Goal: Information Seeking & Learning: Learn about a topic

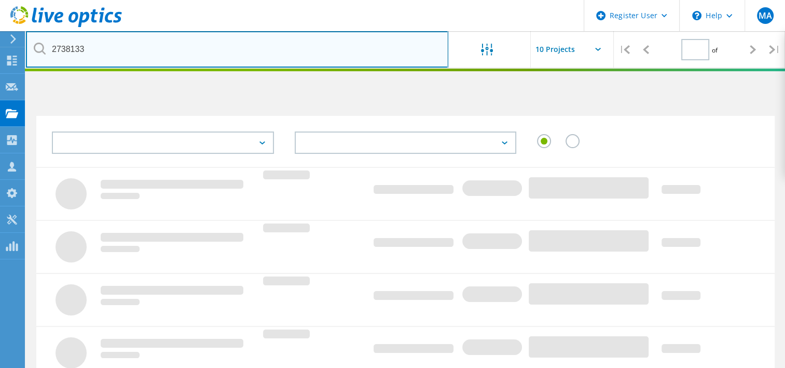
click at [189, 47] on input "2738133" at bounding box center [237, 49] width 423 height 36
type input "2"
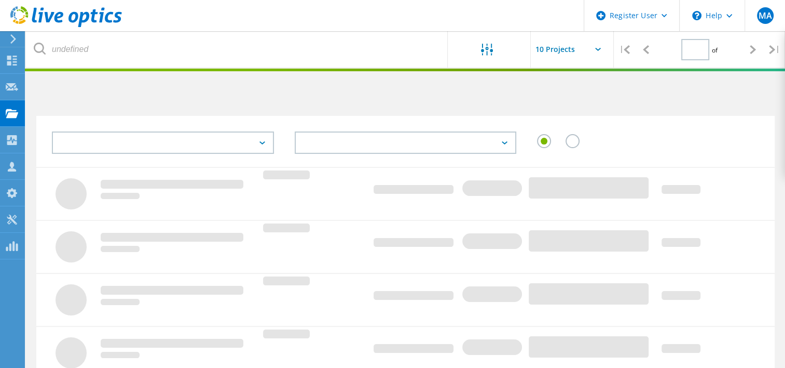
click at [217, 94] on h2 at bounding box center [215, 98] width 359 height 17
click at [271, 93] on h2 at bounding box center [215, 98] width 359 height 17
click at [334, 90] on h2 at bounding box center [215, 98] width 359 height 17
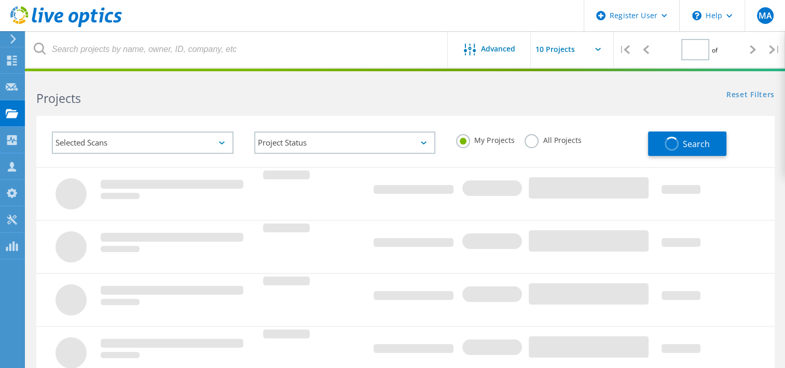
click at [350, 90] on h2 "Projects" at bounding box center [215, 98] width 359 height 17
click at [533, 142] on label "All Projects" at bounding box center [553, 139] width 57 height 10
click at [0, 0] on input "All Projects" at bounding box center [0, 0] width 0 height 0
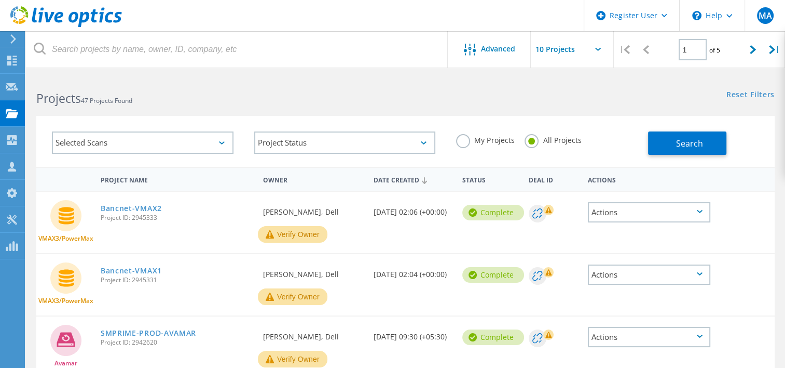
click at [463, 137] on label "My Projects" at bounding box center [485, 139] width 58 height 10
click at [0, 0] on input "My Projects" at bounding box center [0, 0] width 0 height 0
click at [529, 141] on label "All Projects" at bounding box center [553, 139] width 57 height 10
click at [0, 0] on input "All Projects" at bounding box center [0, 0] width 0 height 0
click at [754, 52] on icon at bounding box center [753, 49] width 6 height 9
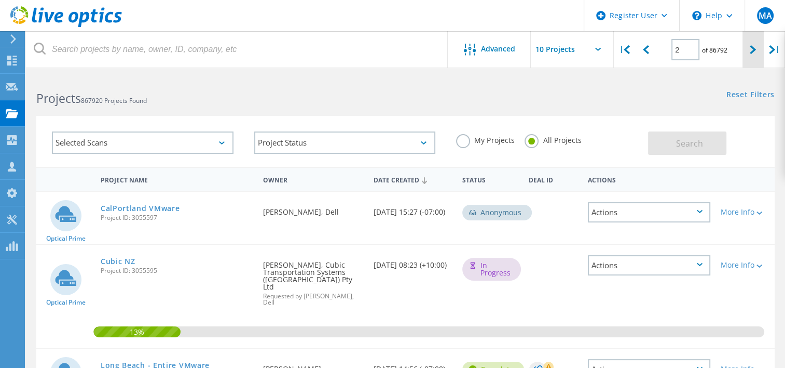
click at [746, 54] on div at bounding box center [753, 49] width 21 height 37
type input "3"
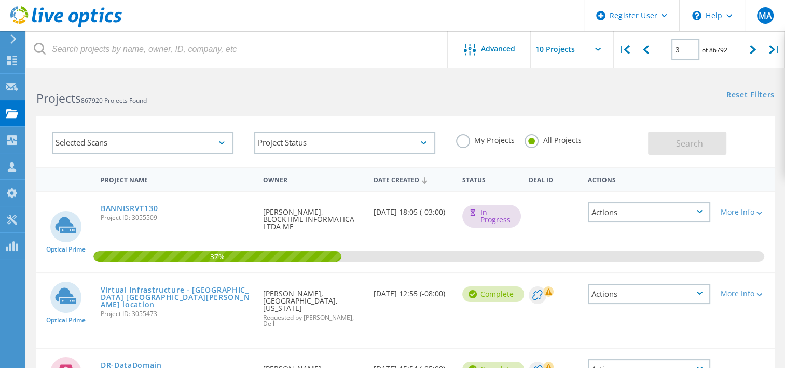
click at [338, 91] on h2 "Projects 867920 Projects Found" at bounding box center [215, 98] width 359 height 17
click at [350, 96] on h2 "Projects 867920 Projects Found" at bounding box center [215, 98] width 359 height 17
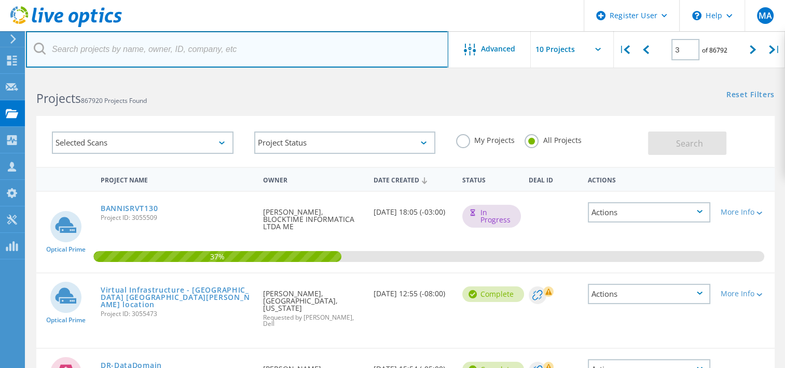
click at [243, 52] on input "text" at bounding box center [237, 49] width 423 height 36
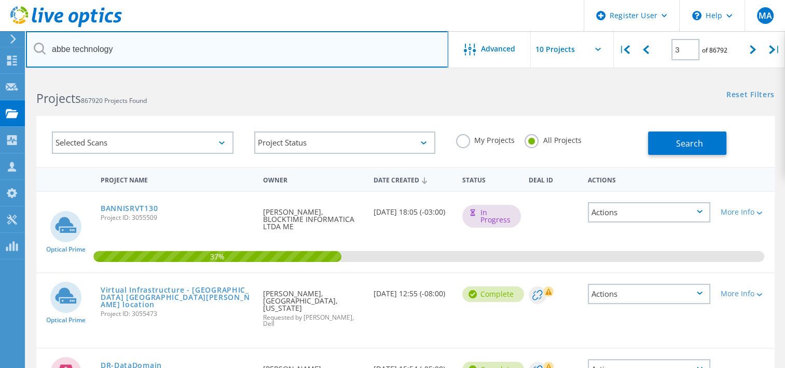
type input "abbe technology"
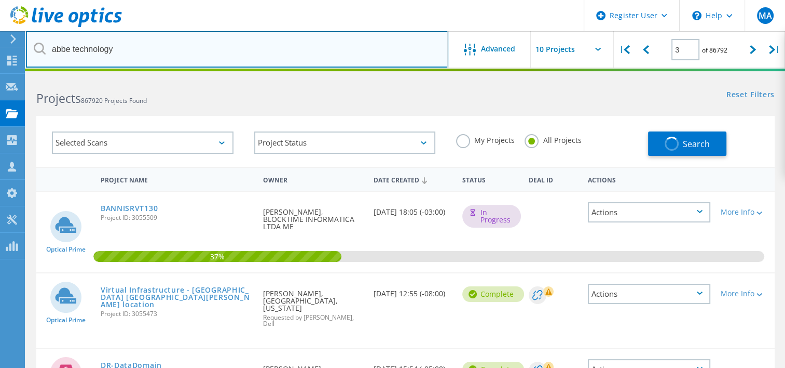
click at [235, 64] on input "abbe technology" at bounding box center [237, 49] width 423 height 36
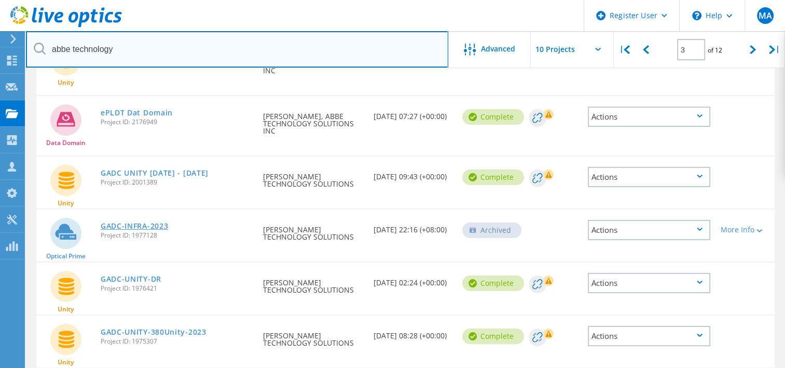
scroll to position [156, 0]
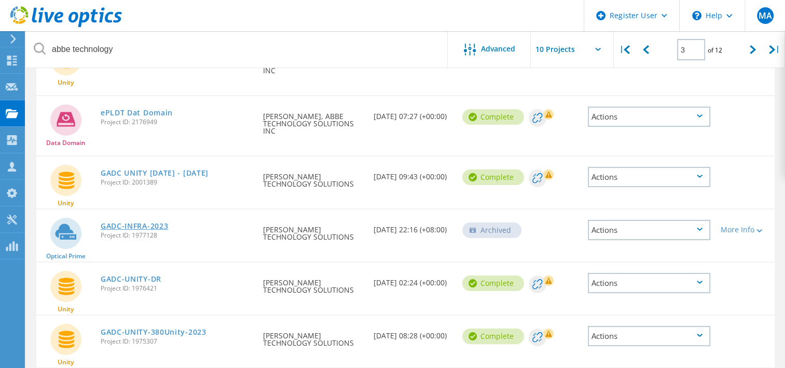
click at [129, 225] on link "GADC-INFRA-2023" at bounding box center [135, 225] width 68 height 7
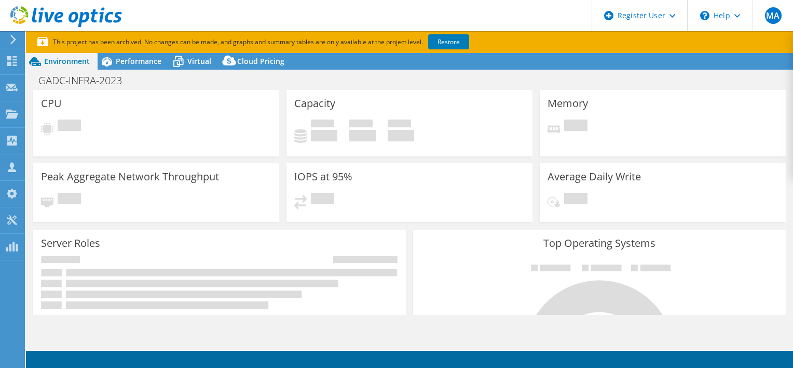
select select "[GEOGRAPHIC_DATA]"
select select "USD"
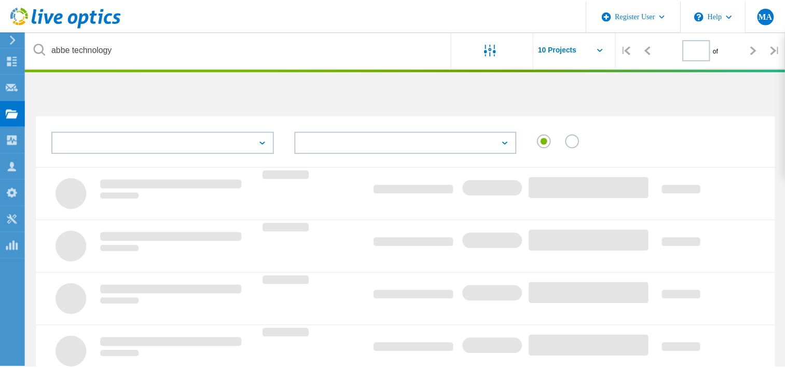
scroll to position [156, 0]
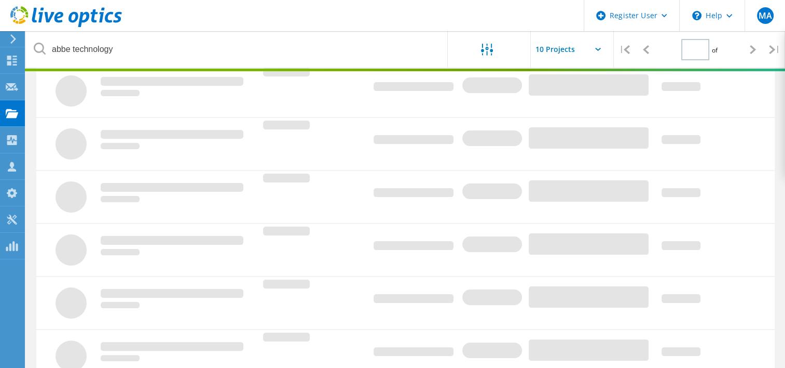
type input "1"
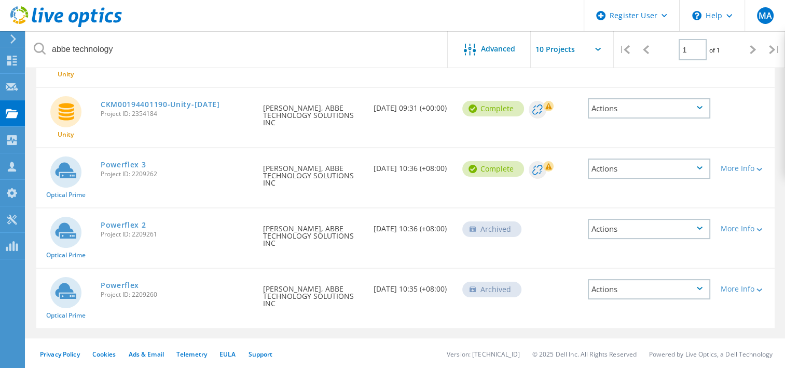
scroll to position [0, 0]
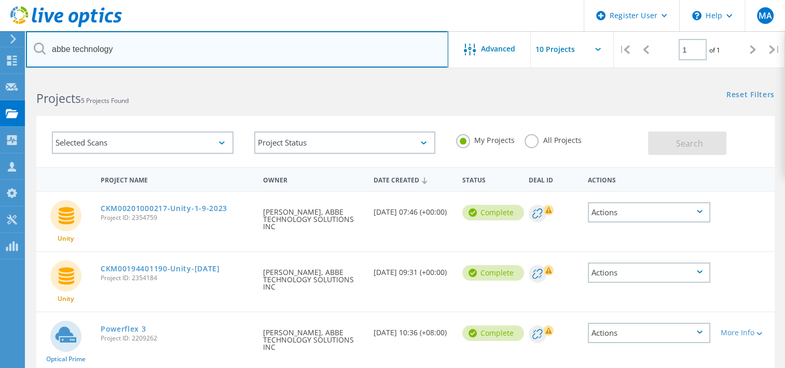
click at [305, 60] on input "abbe technology" at bounding box center [237, 49] width 423 height 36
click at [211, 56] on input "abbe technology" at bounding box center [237, 49] width 423 height 36
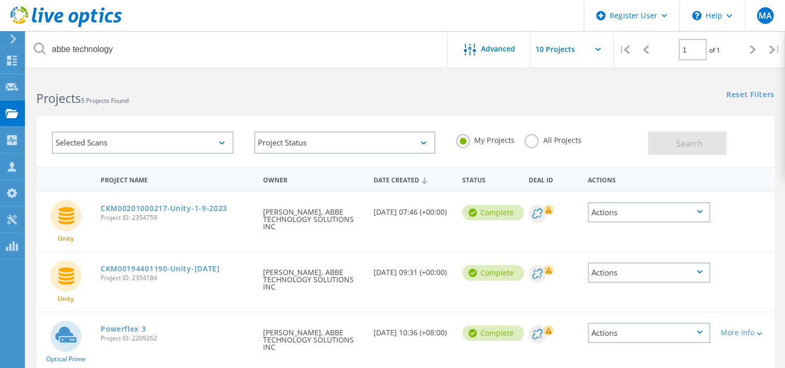
click at [459, 143] on label "My Projects" at bounding box center [485, 139] width 58 height 10
click at [0, 0] on input "My Projects" at bounding box center [0, 0] width 0 height 0
click at [473, 107] on div "Selected Scans Project Status In Progress Complete Published Anonymous Archived…" at bounding box center [405, 135] width 759 height 64
click at [529, 143] on label "All Projects" at bounding box center [553, 139] width 57 height 10
click at [0, 0] on input "All Projects" at bounding box center [0, 0] width 0 height 0
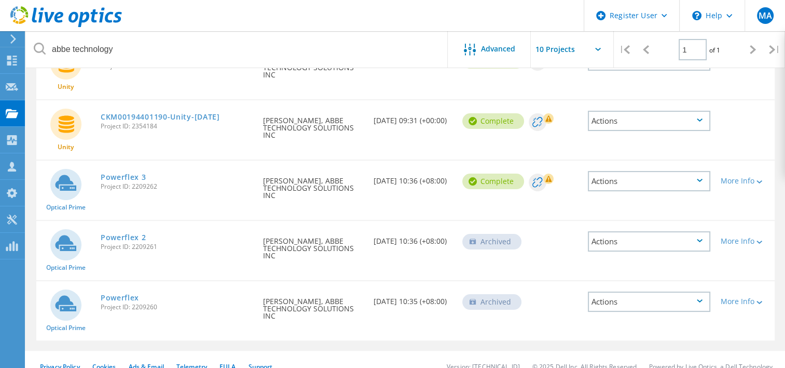
scroll to position [152, 0]
click at [117, 176] on link "Powerflex 3" at bounding box center [124, 176] width 46 height 7
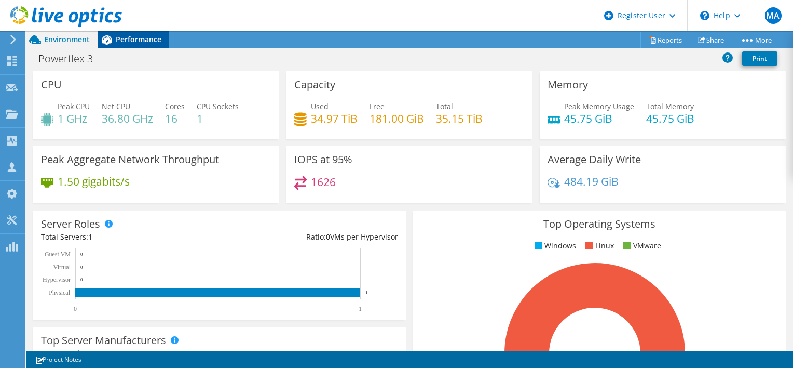
click at [129, 44] on div "Performance" at bounding box center [134, 39] width 72 height 17
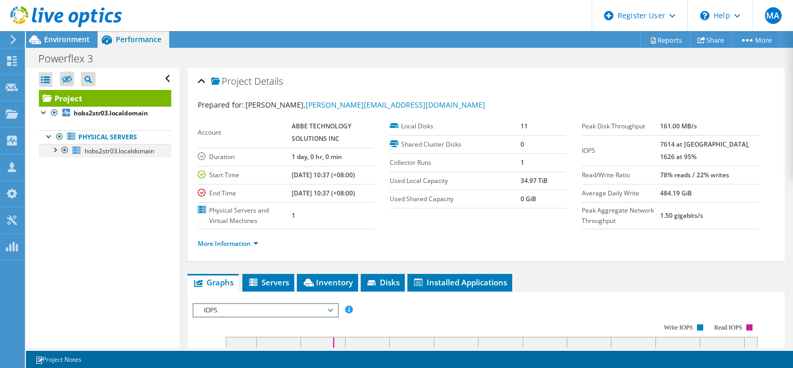
click at [52, 148] on div at bounding box center [54, 149] width 10 height 10
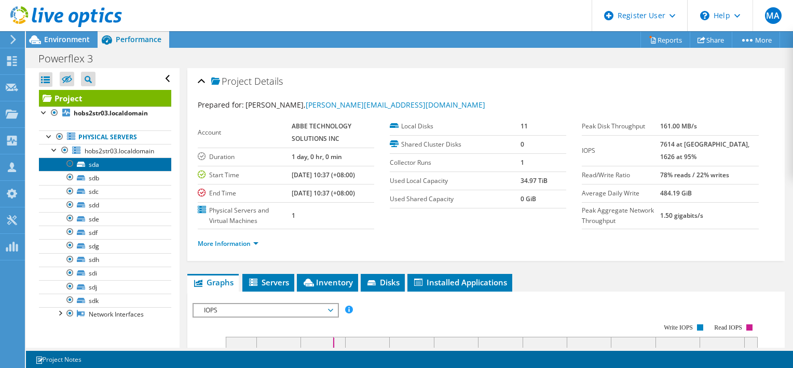
click at [93, 165] on link "sda" at bounding box center [105, 163] width 132 height 13
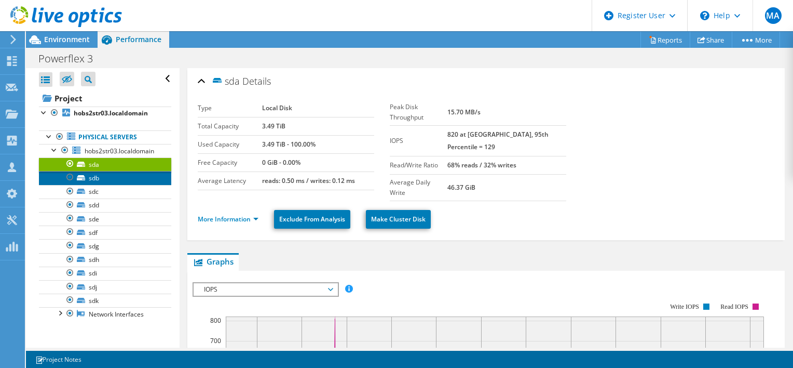
click at [87, 176] on link "sdb" at bounding box center [105, 177] width 132 height 13
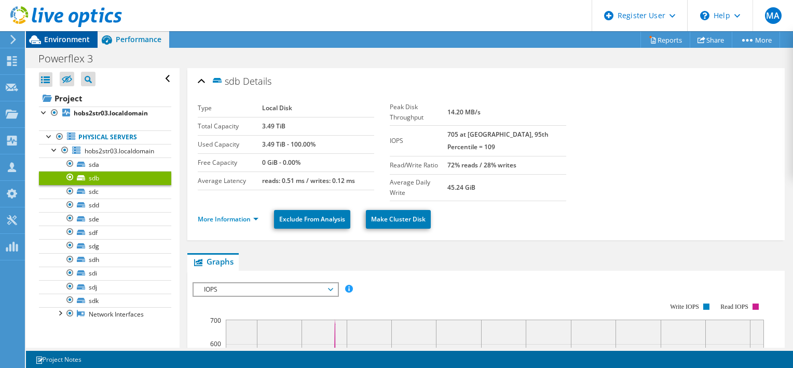
click at [50, 44] on span "Environment" at bounding box center [67, 39] width 46 height 10
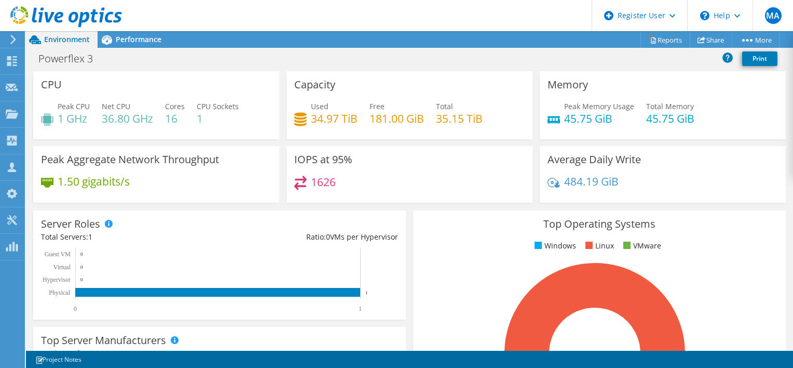
click at [358, 66] on div "Powerflex 3 Print" at bounding box center [409, 58] width 767 height 19
